Goal: Task Accomplishment & Management: Manage account settings

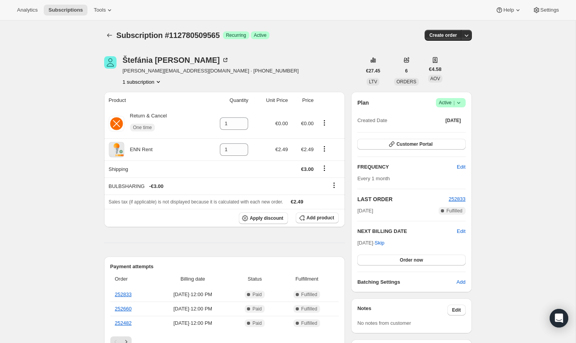
click at [460, 99] on icon at bounding box center [459, 103] width 8 height 8
click at [450, 132] on span "Cancel subscription" at bounding box center [449, 131] width 44 height 6
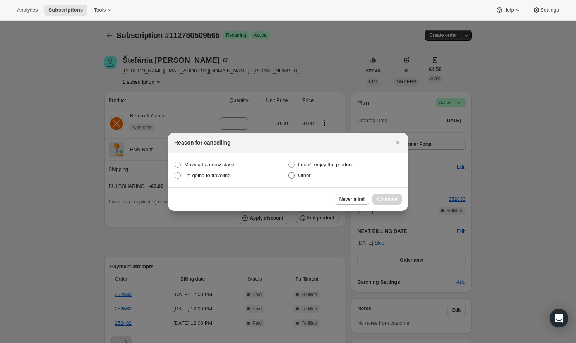
click at [296, 177] on label "Other" at bounding box center [345, 175] width 114 height 11
click at [289, 173] on input "Other" at bounding box center [289, 172] width 0 height 0
radio input "true"
click at [383, 198] on span "Continue" at bounding box center [387, 199] width 20 height 6
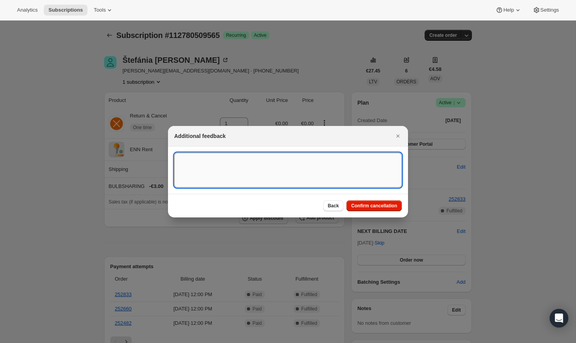
click at [318, 179] on textarea ":rbm:" at bounding box center [288, 170] width 228 height 35
type textarea "return"
click at [383, 207] on span "Confirm cancellation" at bounding box center [374, 206] width 46 height 6
